Goal: Find specific page/section: Find specific page/section

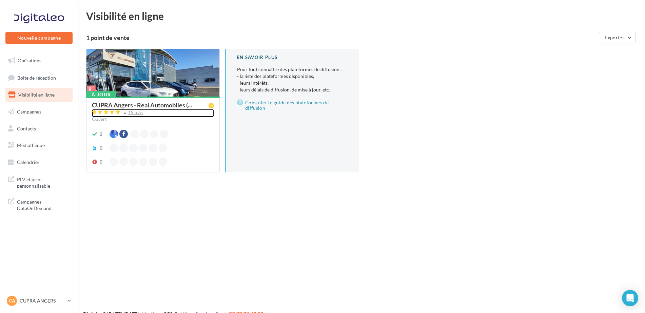
click at [134, 114] on div "19 avis" at bounding box center [135, 112] width 15 height 4
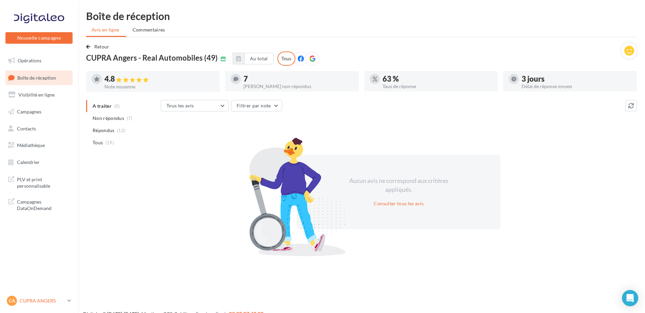
click at [20, 301] on p "CUPRA ANGERS" at bounding box center [42, 301] width 45 height 7
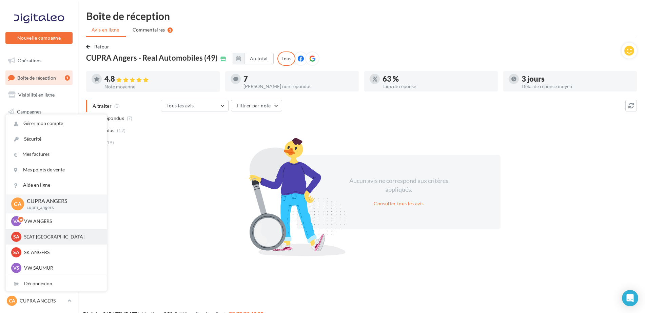
click at [61, 234] on p "SEAT [GEOGRAPHIC_DATA]" at bounding box center [61, 237] width 75 height 7
